Goal: Communication & Community: Connect with others

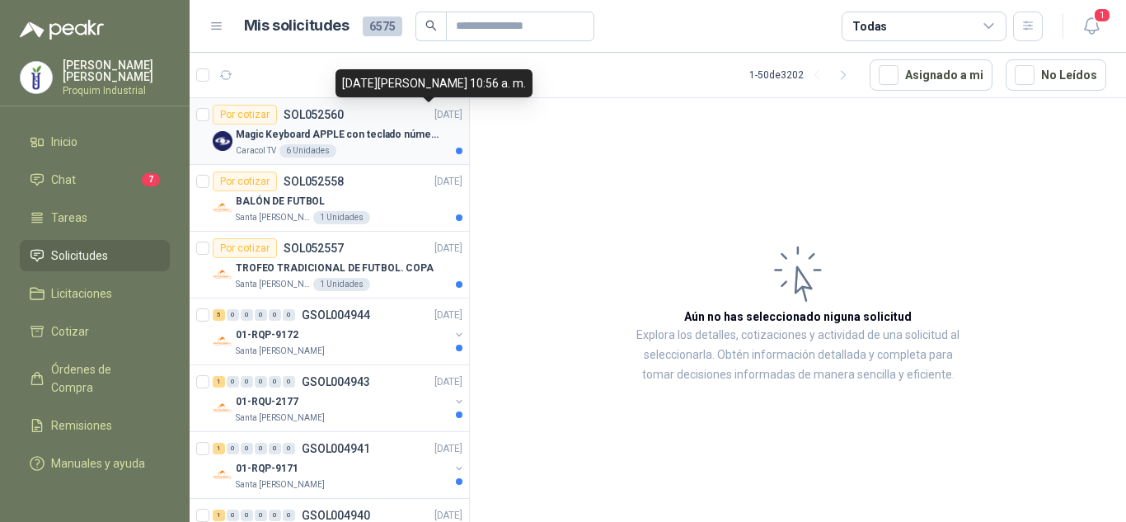
click at [434, 111] on p "[DATE]" at bounding box center [448, 115] width 28 height 16
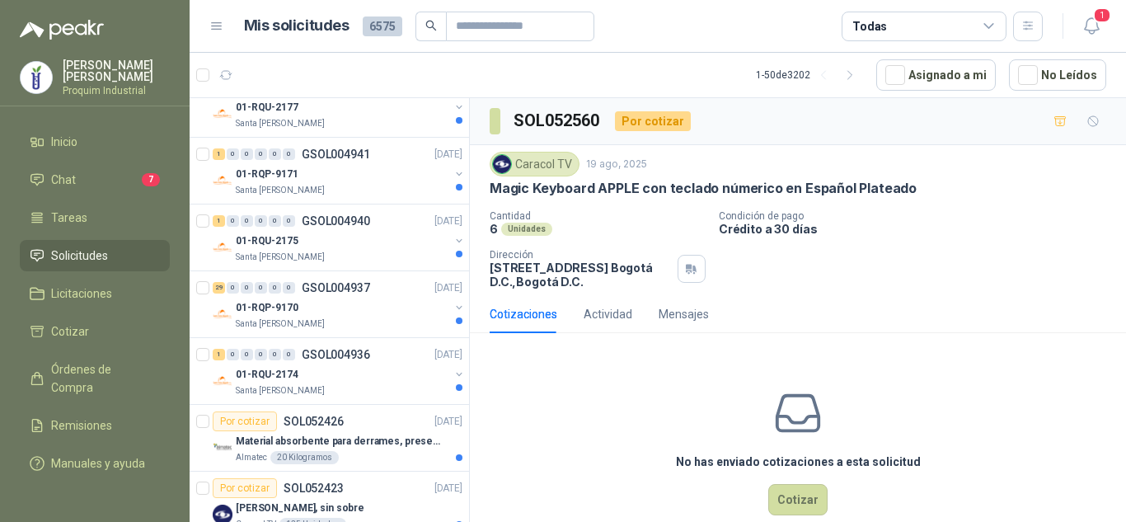
scroll to position [330, 0]
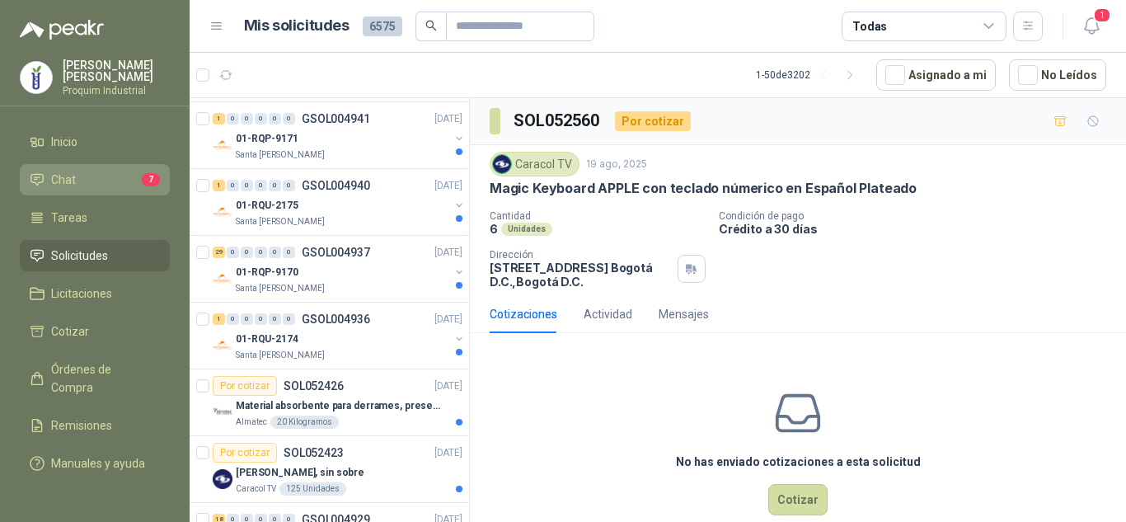
click at [141, 164] on link "Chat 7" at bounding box center [95, 179] width 150 height 31
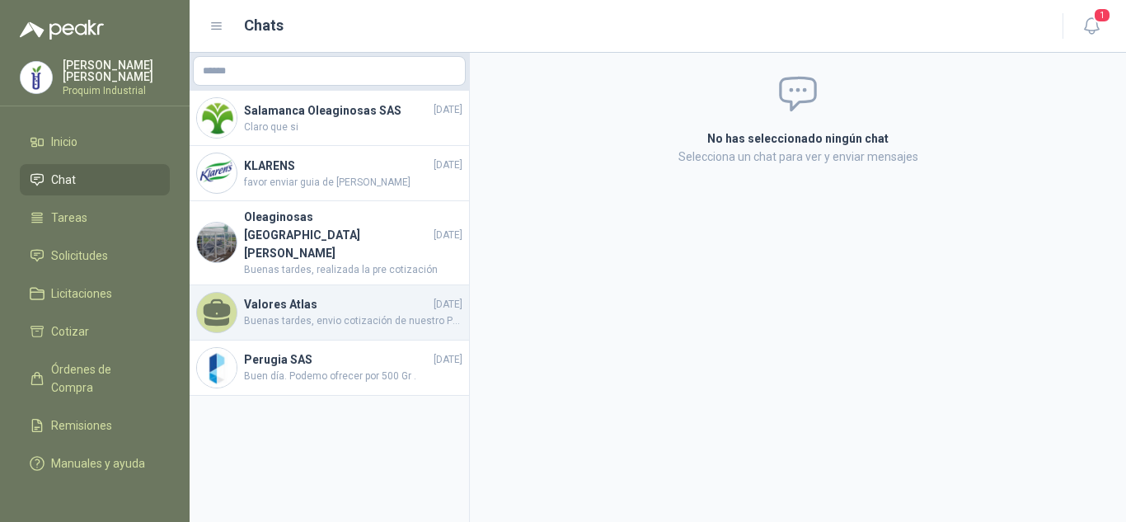
click at [388, 295] on h4 "Valores Atlas" at bounding box center [337, 304] width 186 height 18
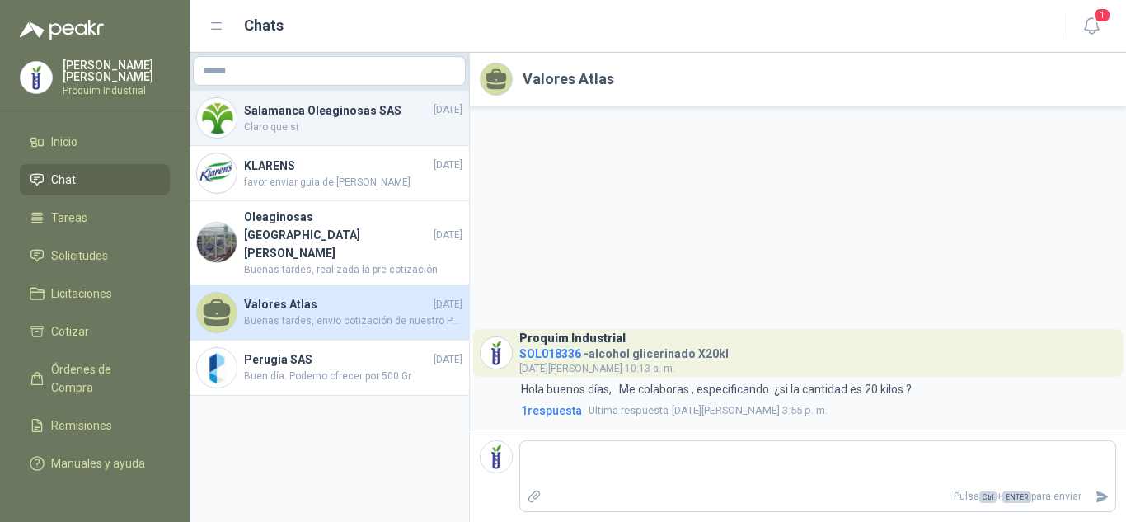
click at [390, 115] on h4 "Salamanca Oleaginosas SAS" at bounding box center [337, 110] width 186 height 18
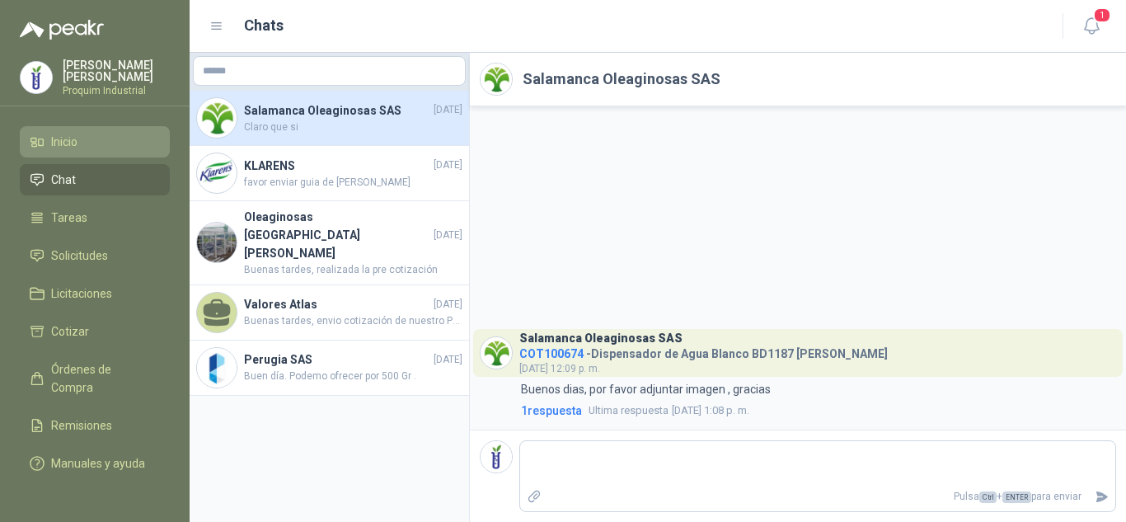
click at [98, 129] on link "Inicio" at bounding box center [95, 141] width 150 height 31
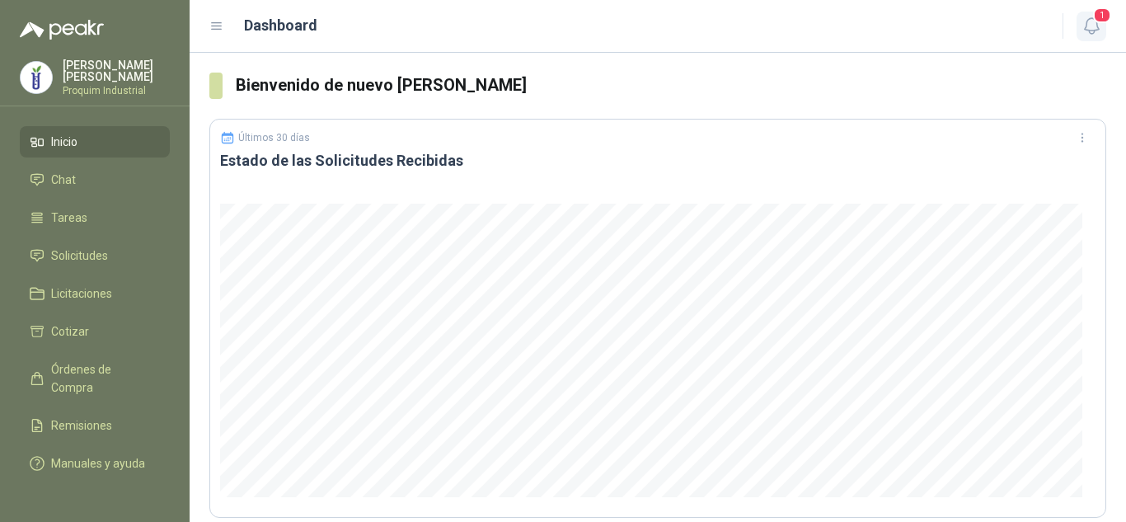
click at [1095, 21] on span "1" at bounding box center [1102, 15] width 18 height 16
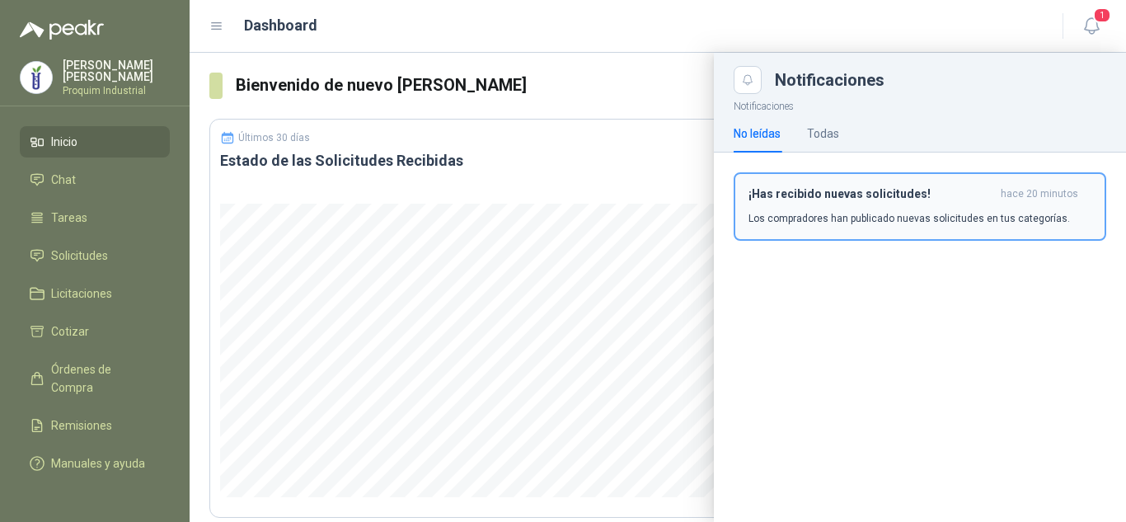
click at [873, 198] on h3 "¡Has recibido nuevas solicitudes!" at bounding box center [871, 194] width 246 height 14
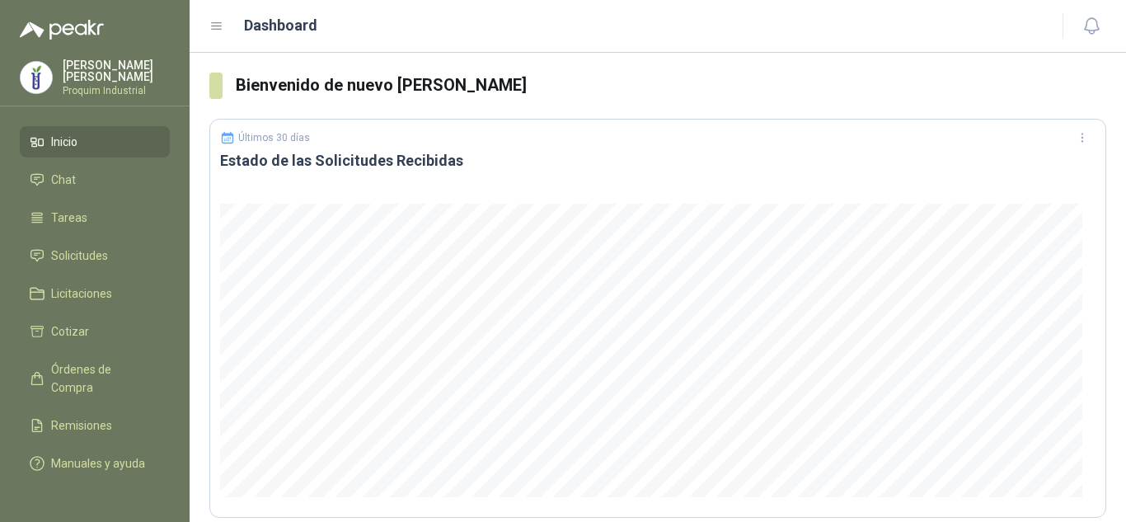
click at [134, 137] on li "Inicio" at bounding box center [95, 142] width 130 height 18
click at [106, 140] on li "Inicio" at bounding box center [95, 142] width 130 height 18
